Goal: Task Accomplishment & Management: Use online tool/utility

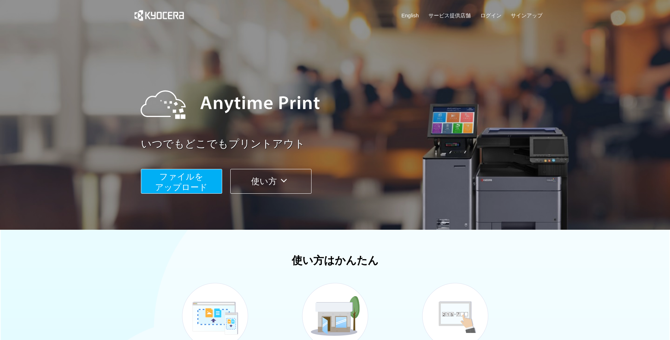
click at [206, 177] on button "ファイルを ​​アップロード" at bounding box center [181, 181] width 81 height 25
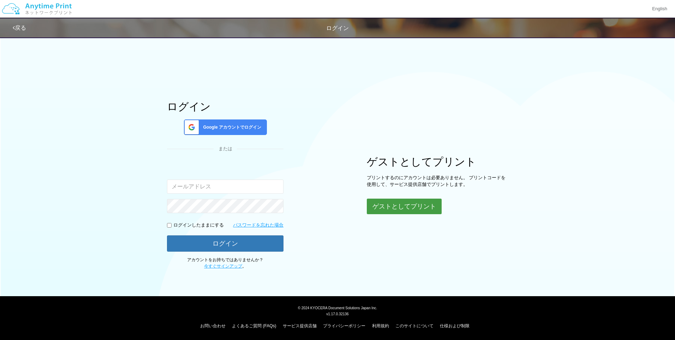
click at [398, 208] on button "ゲストとしてプリント" at bounding box center [404, 207] width 75 height 16
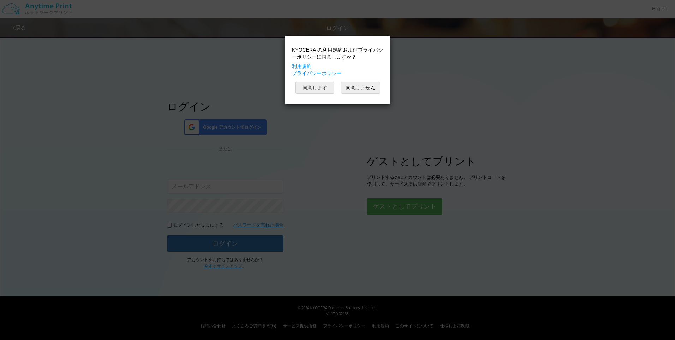
click at [322, 89] on button "同意します" at bounding box center [315, 88] width 39 height 12
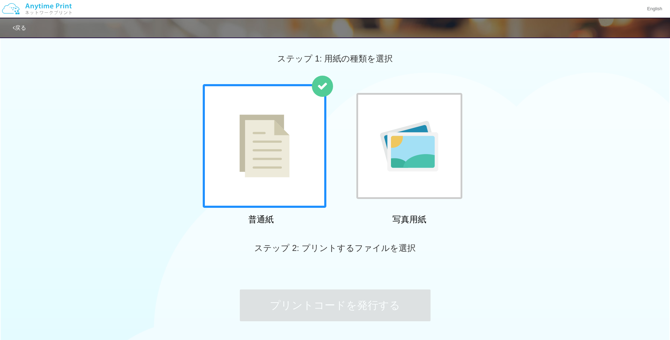
click at [298, 185] on div at bounding box center [265, 146] width 124 height 124
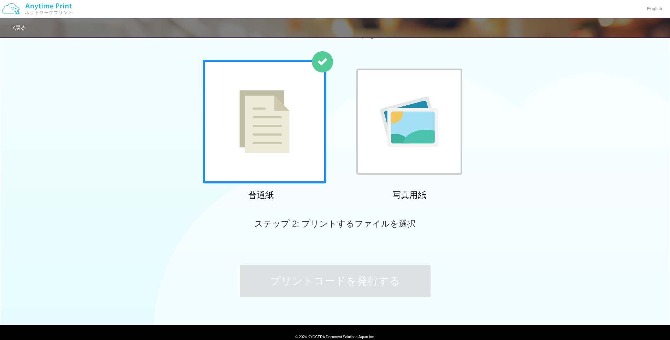
scroll to position [53, 0]
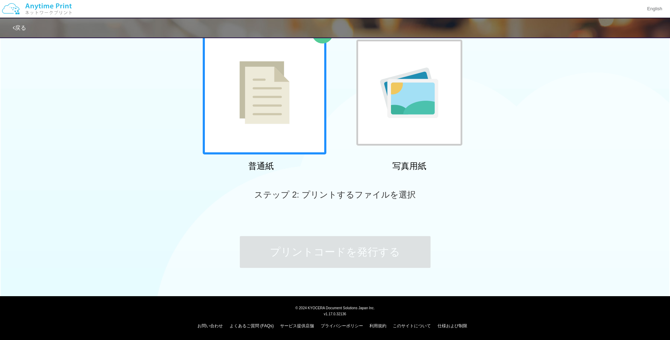
click at [336, 196] on span "ステップ 2: プリントするファイルを選択" at bounding box center [334, 195] width 161 height 10
drag, startPoint x: 260, startPoint y: 186, endPoint x: 316, endPoint y: 199, distance: 57.0
click at [260, 186] on div "ステップ 2: プリントするファイルを選択" at bounding box center [335, 195] width 670 height 40
click at [353, 203] on div "ステップ 2: プリントするファイルを選択" at bounding box center [335, 195] width 670 height 40
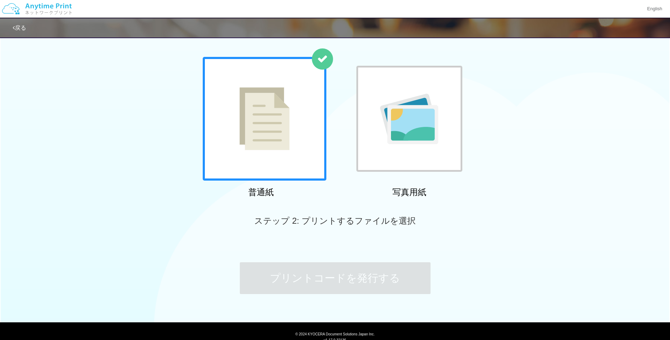
scroll to position [0, 0]
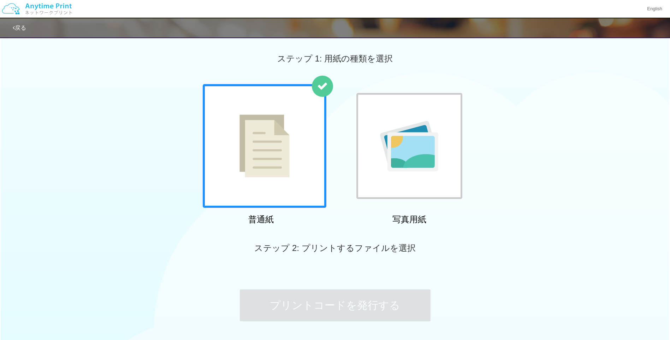
click at [412, 167] on img at bounding box center [409, 146] width 58 height 51
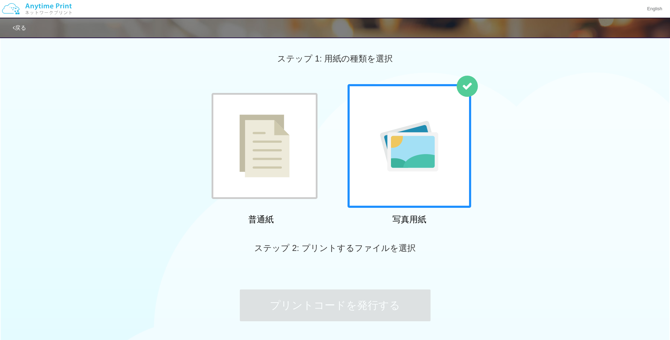
click at [235, 150] on div at bounding box center [265, 146] width 106 height 106
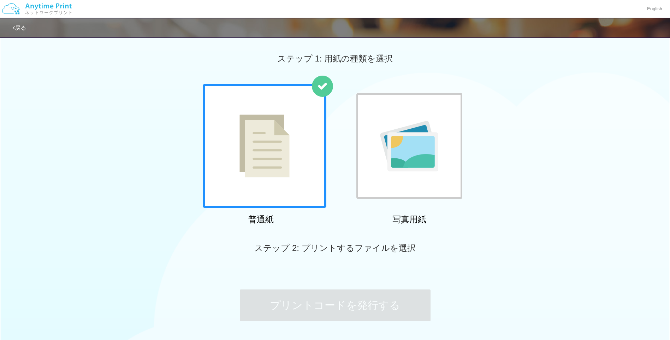
click at [20, 29] on link "戻る" at bounding box center [19, 28] width 13 height 6
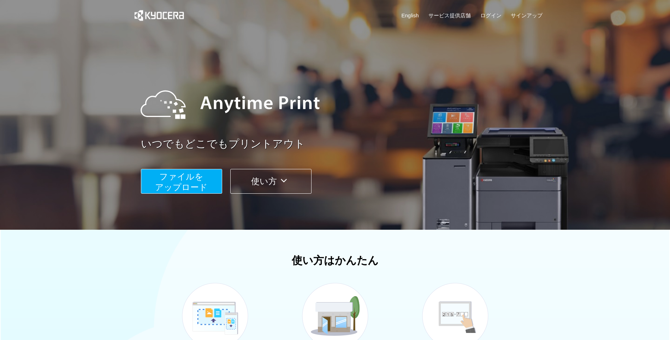
click at [205, 183] on span "ファイルを ​​アップロード" at bounding box center [181, 182] width 53 height 20
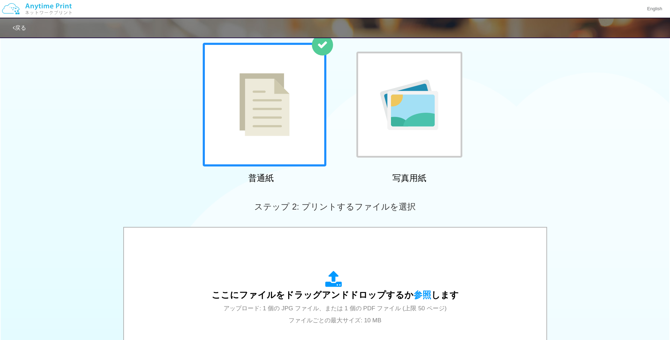
scroll to position [106, 0]
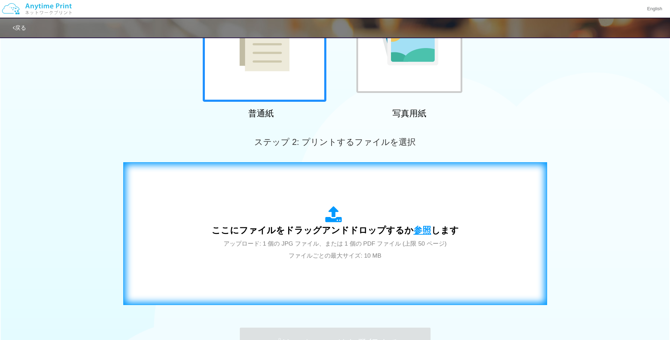
click at [418, 229] on span "参照" at bounding box center [423, 230] width 18 height 10
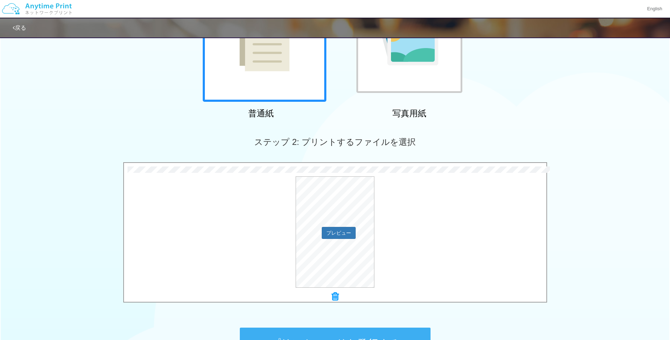
scroll to position [197, 0]
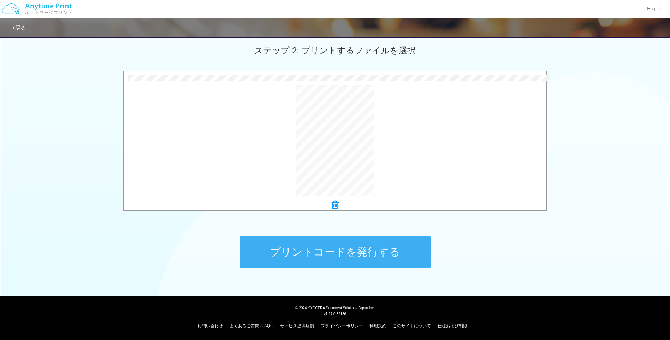
click at [406, 246] on button "プリントコードを発行する" at bounding box center [335, 252] width 191 height 32
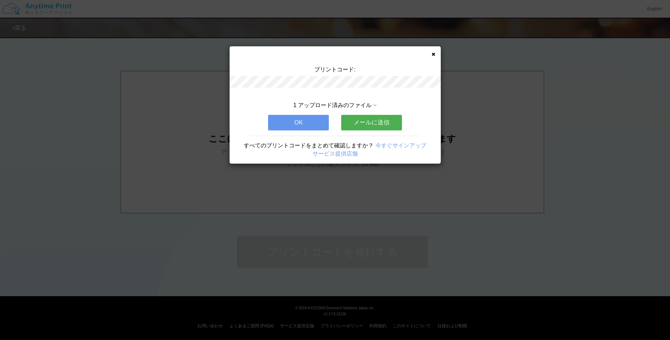
scroll to position [0, 0]
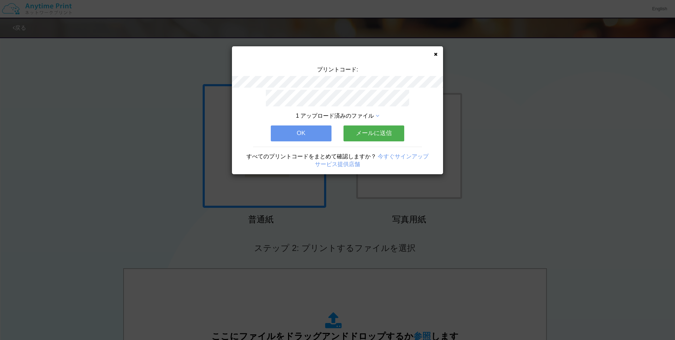
click at [318, 129] on button "OK" at bounding box center [301, 133] width 61 height 16
